Goal: Task Accomplishment & Management: Manage account settings

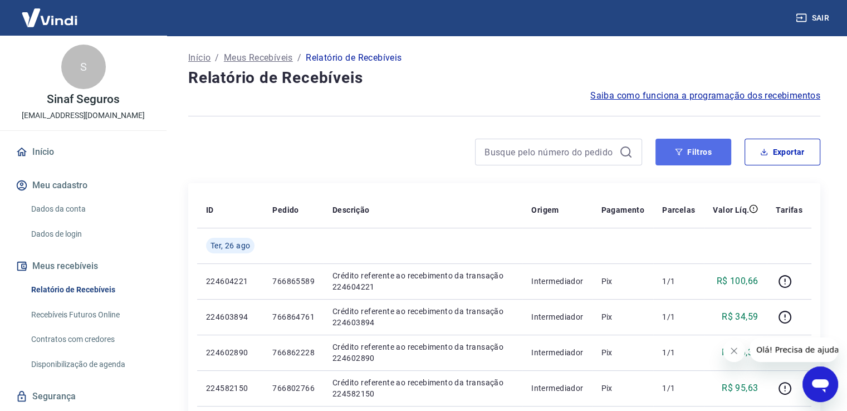
click at [714, 164] on button "Filtros" at bounding box center [694, 152] width 76 height 27
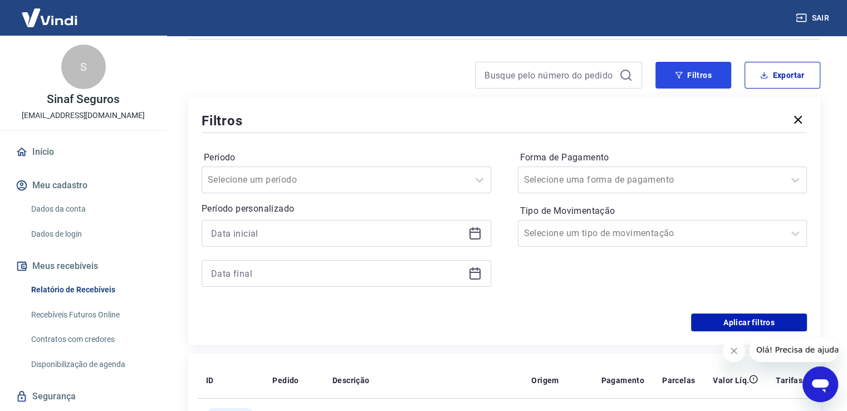
scroll to position [167, 0]
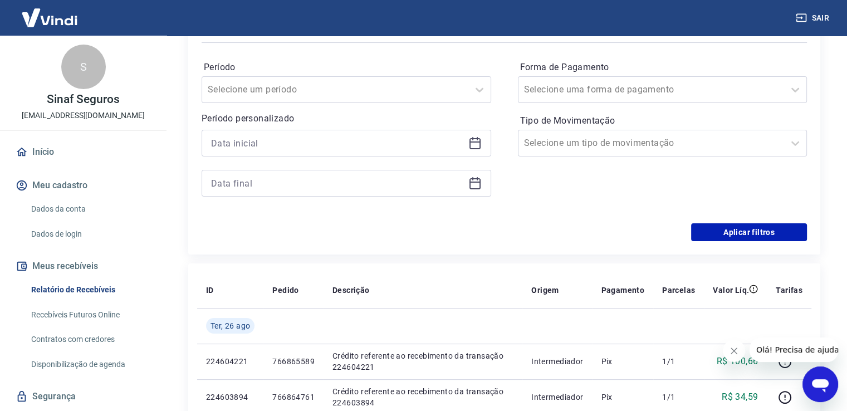
click at [476, 147] on icon at bounding box center [475, 142] width 13 height 13
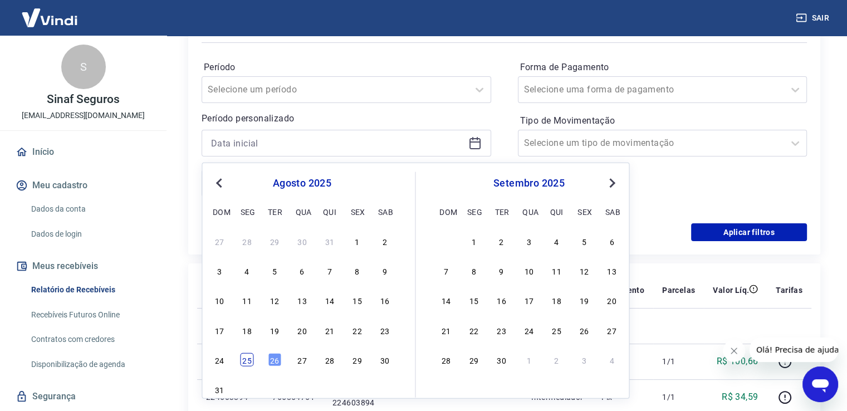
click at [247, 363] on div "25" at bounding box center [247, 359] width 13 height 13
type input "[DATE]"
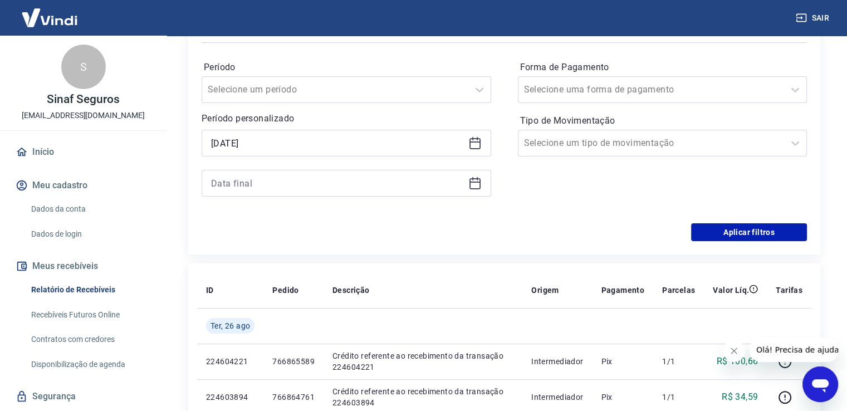
click at [477, 183] on icon at bounding box center [475, 182] width 11 height 1
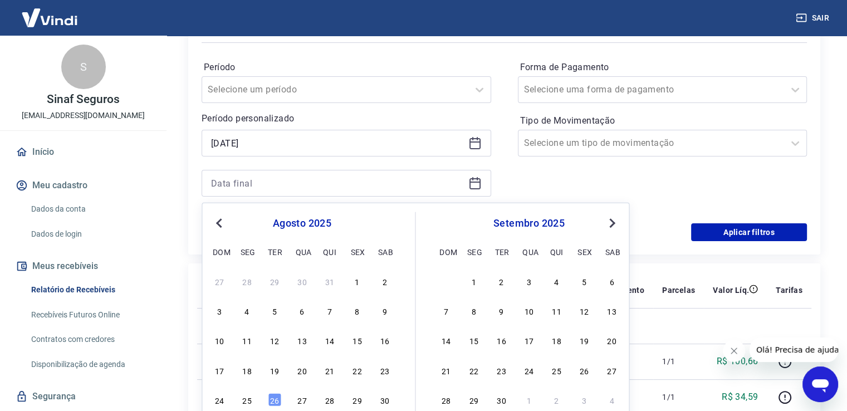
drag, startPoint x: 250, startPoint y: 400, endPoint x: 686, endPoint y: 206, distance: 477.6
click at [250, 399] on div "25" at bounding box center [247, 399] width 13 height 13
type input "[DATE]"
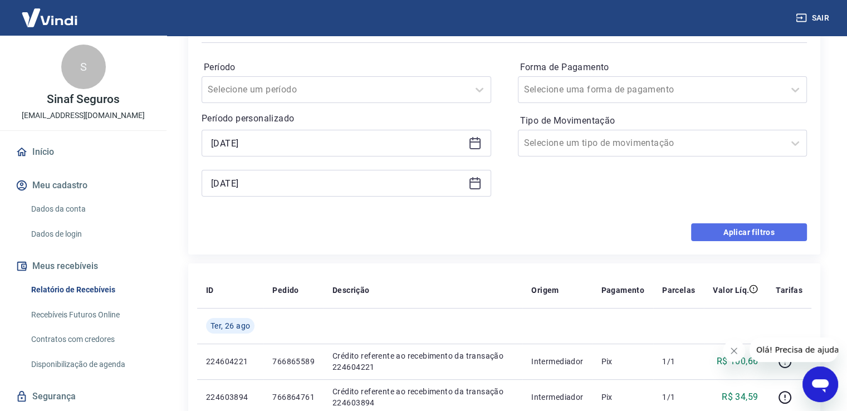
click at [771, 231] on button "Aplicar filtros" at bounding box center [749, 232] width 116 height 18
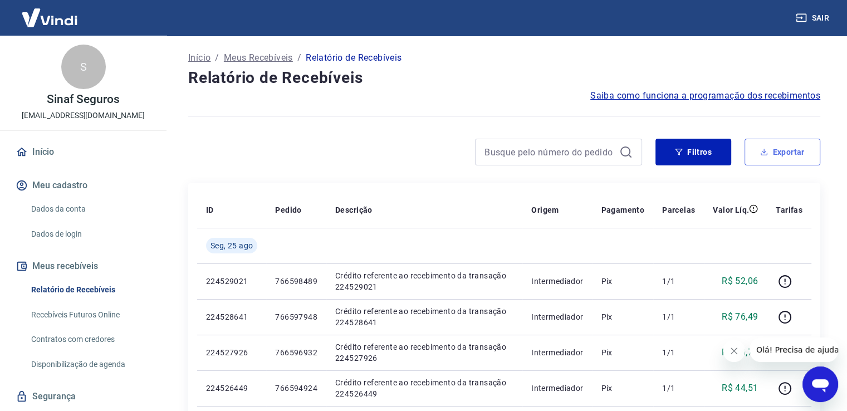
click at [789, 141] on button "Exportar" at bounding box center [783, 152] width 76 height 27
type input "[DATE]"
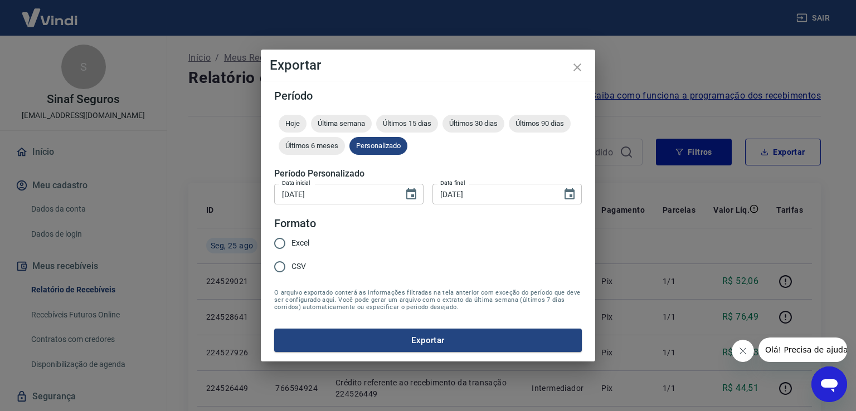
click at [311, 242] on div "Excel CSV" at bounding box center [296, 256] width 44 height 48
click at [308, 242] on span "Excel" at bounding box center [300, 243] width 18 height 12
click at [291, 242] on input "Excel" at bounding box center [279, 243] width 23 height 23
radio input "true"
click at [459, 341] on button "Exportar" at bounding box center [428, 340] width 308 height 23
